Goal: Information Seeking & Learning: Learn about a topic

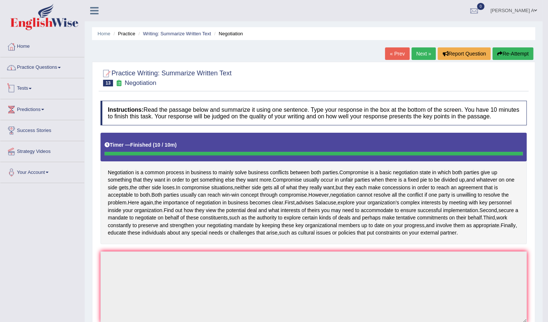
click at [60, 70] on link "Practice Questions" at bounding box center [42, 66] width 84 height 18
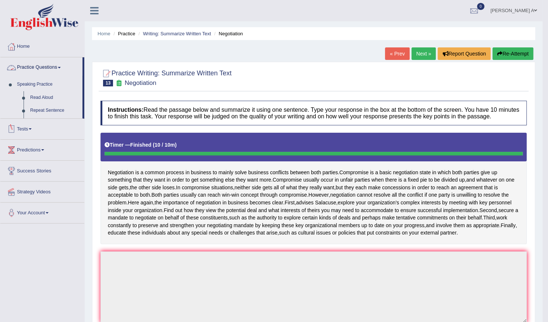
click at [61, 68] on span at bounding box center [59, 67] width 3 height 1
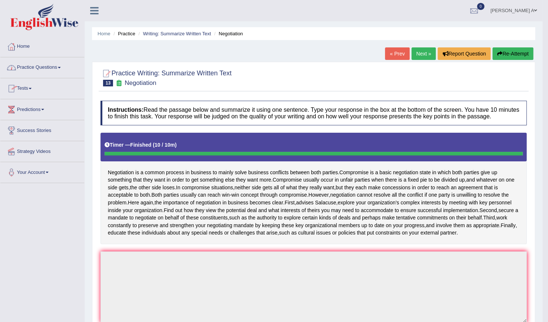
click at [61, 68] on span at bounding box center [59, 67] width 3 height 1
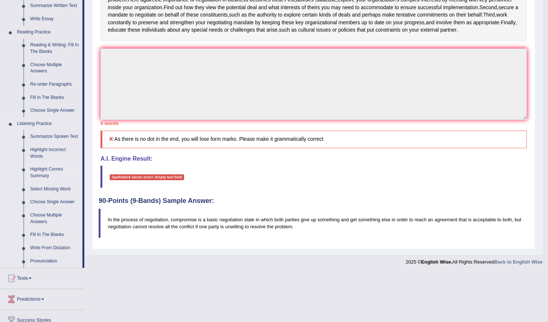
scroll to position [221, 0]
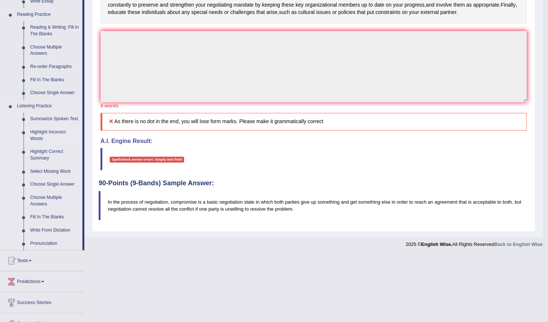
click at [54, 133] on link "Highlight Incorrect Words" at bounding box center [55, 136] width 56 height 20
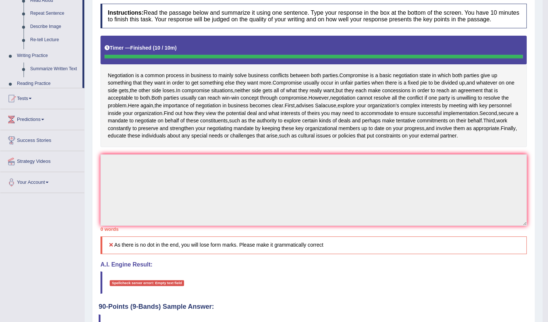
scroll to position [167, 0]
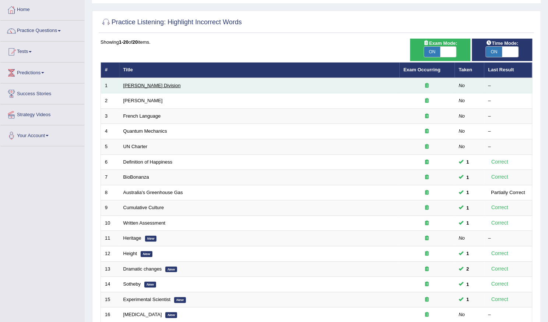
click at [146, 87] on link "Ward Division" at bounding box center [151, 86] width 57 height 6
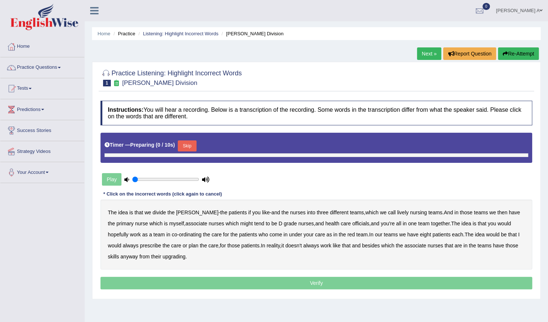
type input "0.65"
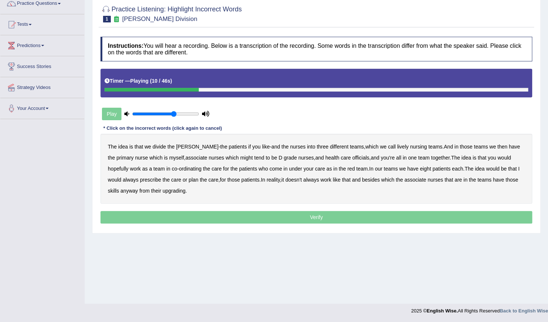
click at [397, 148] on b "lively" at bounding box center [402, 147] width 11 height 6
click at [240, 159] on b "might" at bounding box center [246, 158] width 13 height 6
click at [352, 159] on b "officials" at bounding box center [360, 158] width 17 height 6
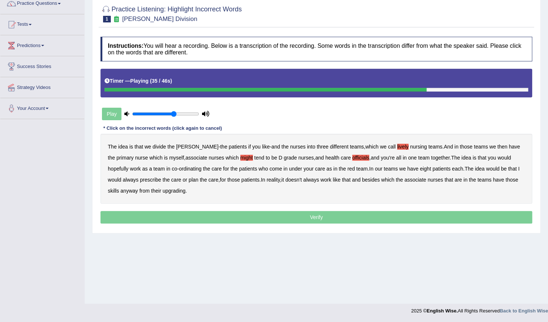
click at [138, 177] on b "always" at bounding box center [131, 180] width 16 height 6
click at [163, 192] on b "upgrading" at bounding box center [174, 191] width 23 height 6
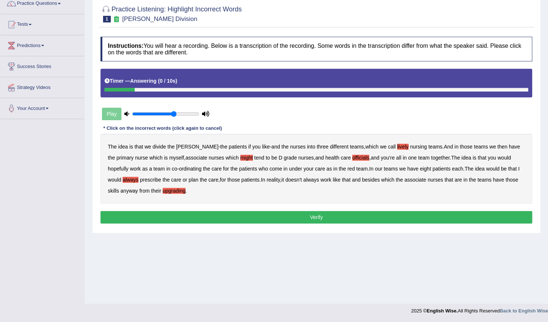
click at [228, 218] on button "Verify" at bounding box center [316, 217] width 432 height 13
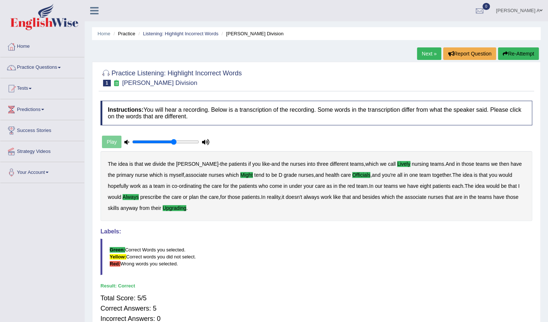
click at [427, 51] on link "Next »" at bounding box center [429, 53] width 24 height 13
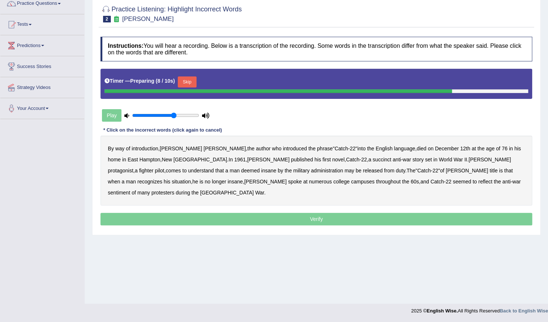
click at [186, 85] on button "Skip" at bounding box center [187, 82] width 18 height 11
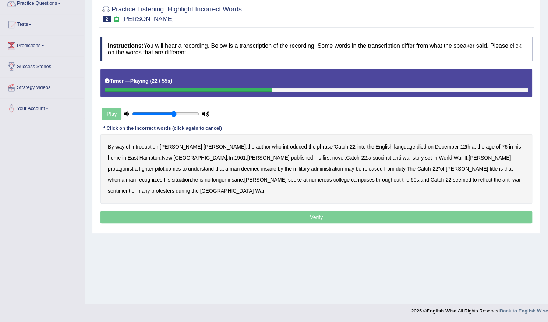
click at [373, 157] on b "succinct" at bounding box center [382, 158] width 19 height 6
click at [311, 170] on b "administration" at bounding box center [327, 169] width 32 height 6
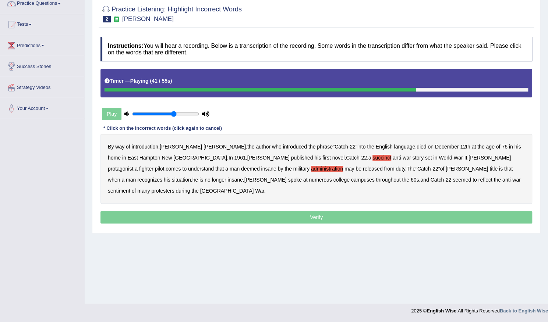
click at [191, 177] on b "situation" at bounding box center [181, 180] width 19 height 6
click at [321, 182] on div "By way of introduction , Joseph Heller , the author who introduced the phrase "…" at bounding box center [316, 169] width 432 height 70
click at [478, 180] on b "reflect" at bounding box center [485, 180] width 14 height 6
click at [397, 211] on p "Verify" at bounding box center [316, 217] width 432 height 13
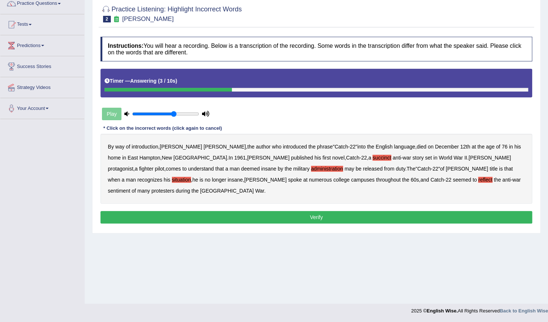
click at [364, 211] on button "Verify" at bounding box center [316, 217] width 432 height 13
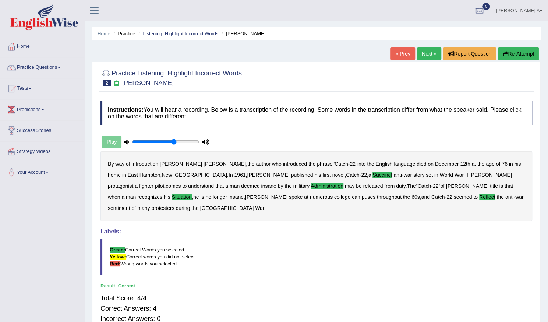
click at [423, 54] on link "Next »" at bounding box center [429, 53] width 24 height 13
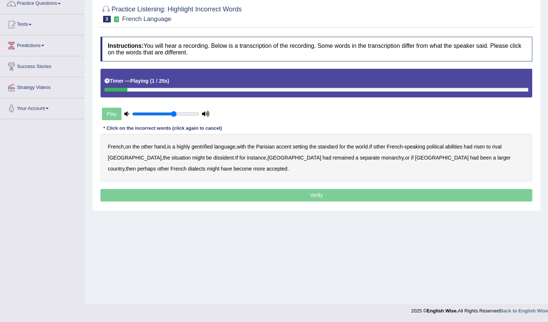
scroll to position [64, 0]
click at [203, 147] on b "gentrified" at bounding box center [201, 147] width 21 height 6
click at [458, 147] on b "abilities" at bounding box center [453, 147] width 17 height 6
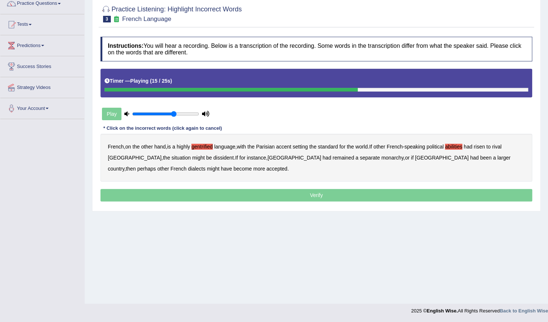
click at [213, 158] on b "dissident" at bounding box center [223, 158] width 20 height 6
click at [381, 158] on b "monarchy" at bounding box center [392, 158] width 22 height 6
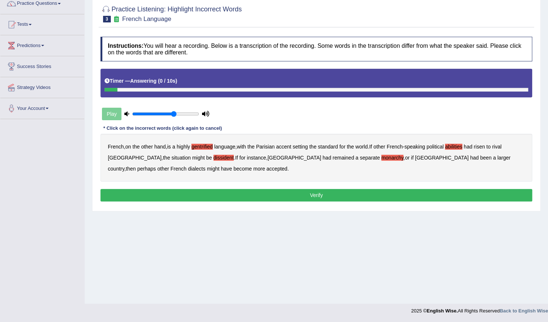
click at [296, 194] on button "Verify" at bounding box center [316, 195] width 432 height 13
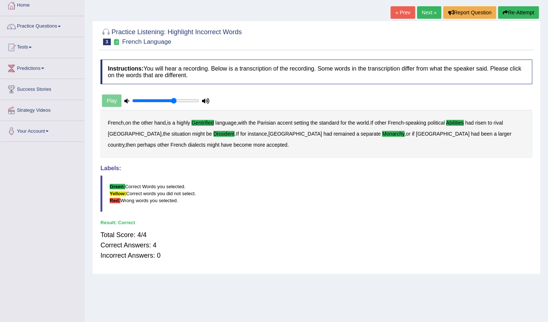
scroll to position [0, 0]
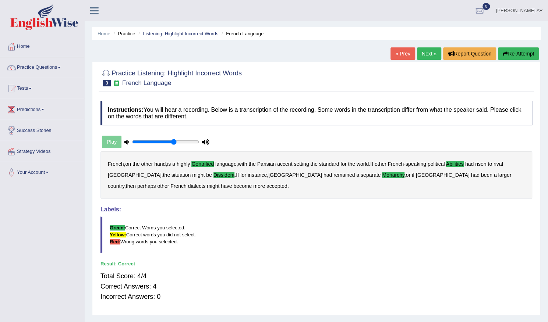
click at [430, 53] on link "Next »" at bounding box center [429, 53] width 24 height 13
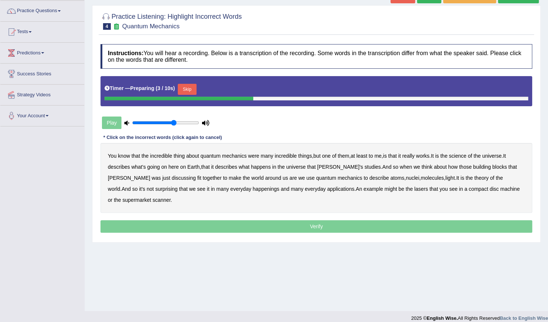
scroll to position [64, 0]
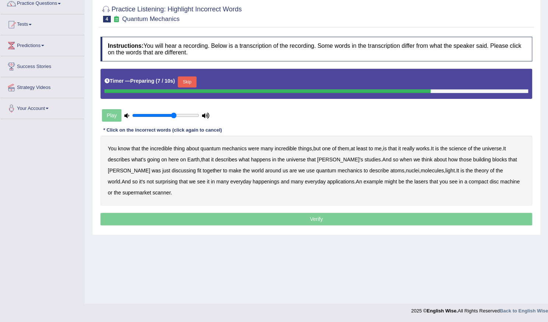
click at [186, 81] on button "Skip" at bounding box center [187, 82] width 18 height 11
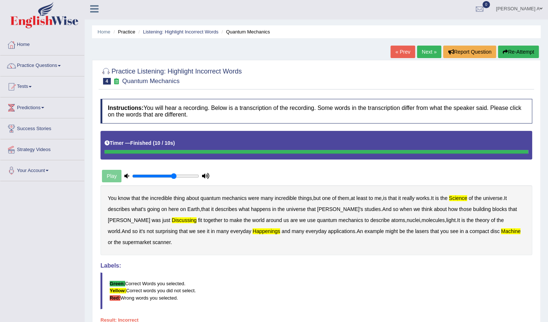
scroll to position [0, 0]
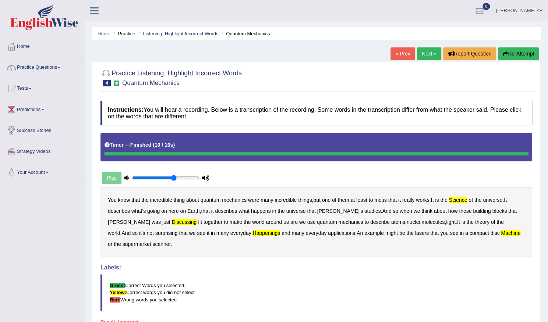
click at [425, 53] on link "Next »" at bounding box center [429, 53] width 24 height 13
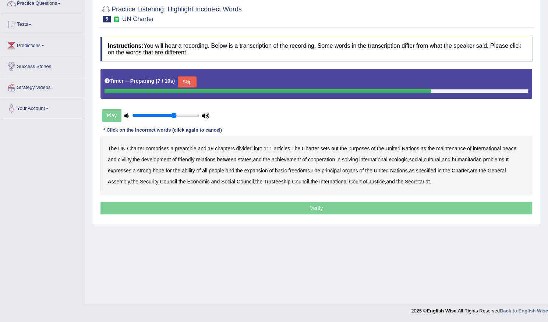
click at [192, 78] on button "Skip" at bounding box center [187, 82] width 18 height 11
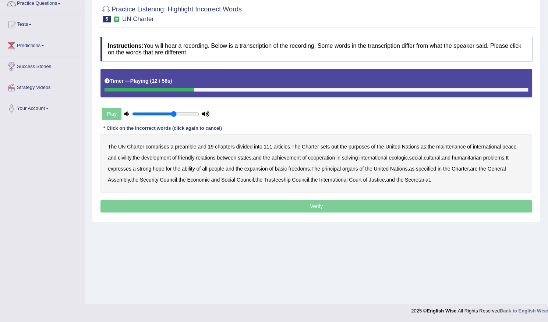
click at [335, 147] on b "out" at bounding box center [334, 147] width 7 height 6
click at [126, 159] on b "civility" at bounding box center [124, 158] width 13 height 6
click at [407, 158] on b "ecologic" at bounding box center [398, 158] width 19 height 6
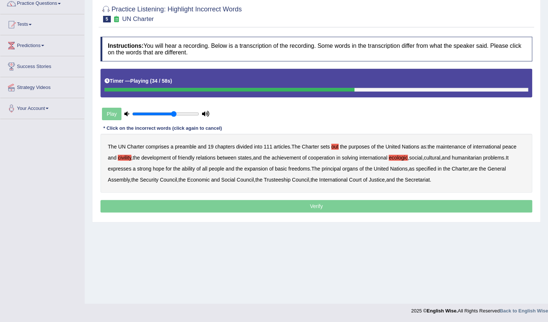
click at [189, 167] on b "ability" at bounding box center [188, 169] width 13 height 6
click at [394, 205] on p "Verify" at bounding box center [316, 206] width 432 height 13
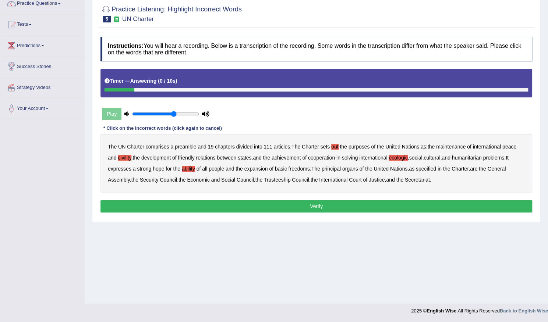
click at [368, 206] on button "Verify" at bounding box center [316, 206] width 432 height 13
